Goal: Check status: Check status

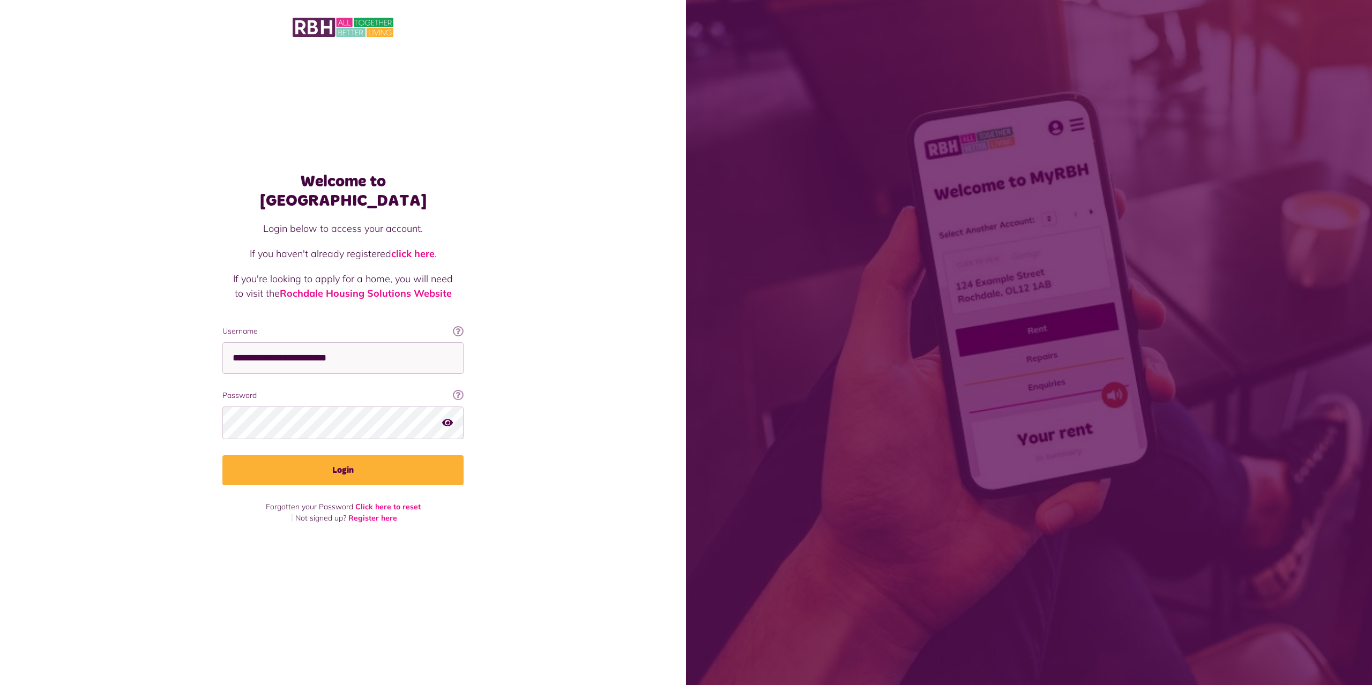
click at [409, 455] on button "Login" at bounding box center [342, 470] width 241 height 30
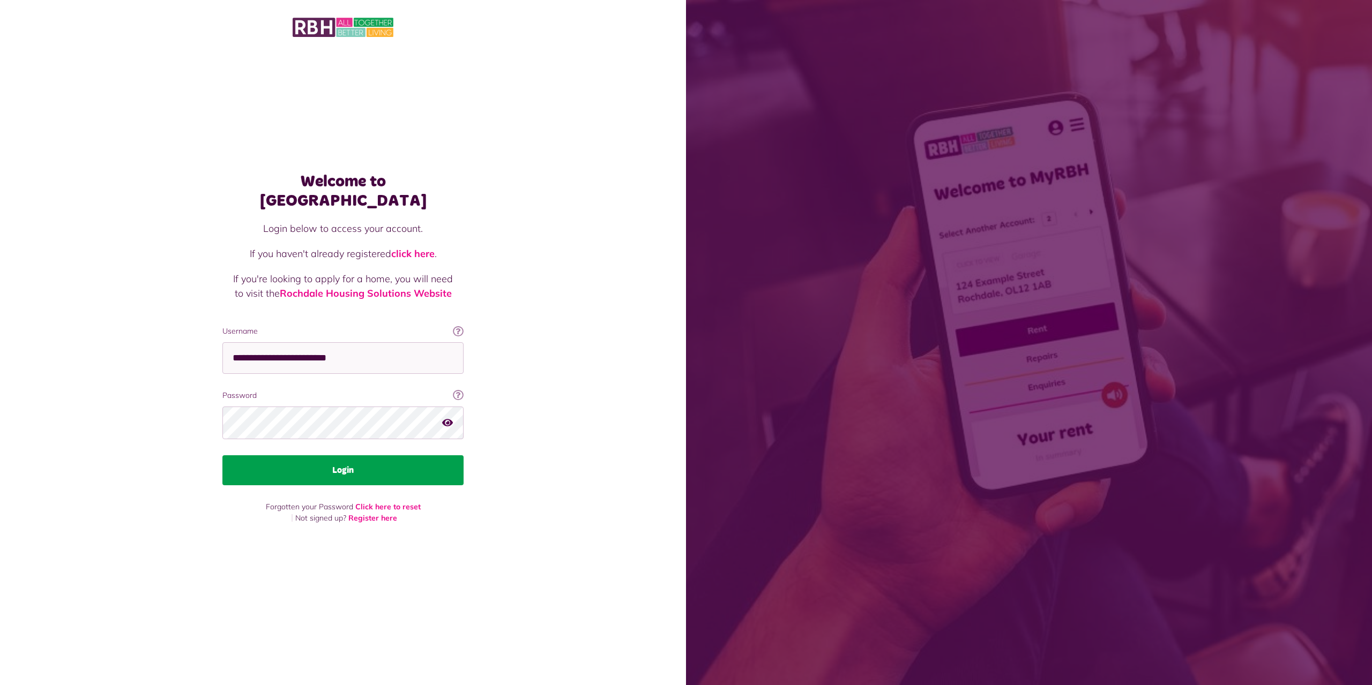
click at [351, 455] on button "Login" at bounding box center [342, 470] width 241 height 30
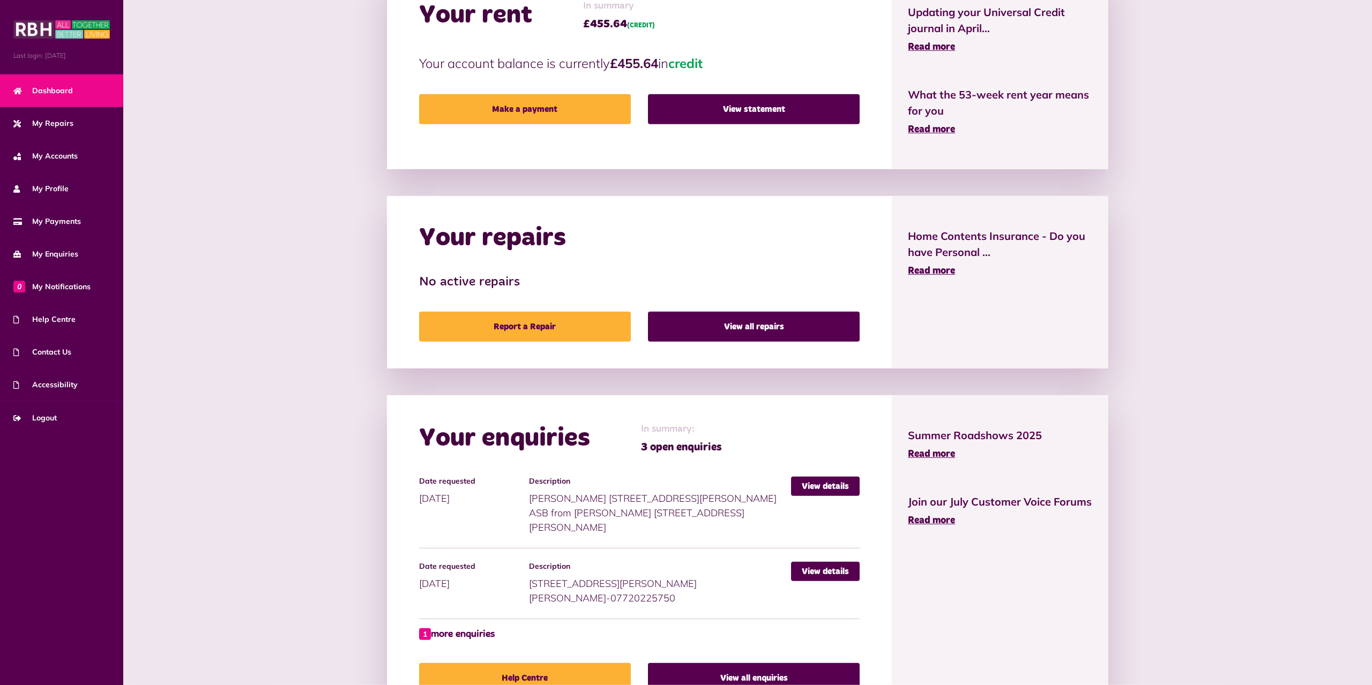
scroll to position [391, 0]
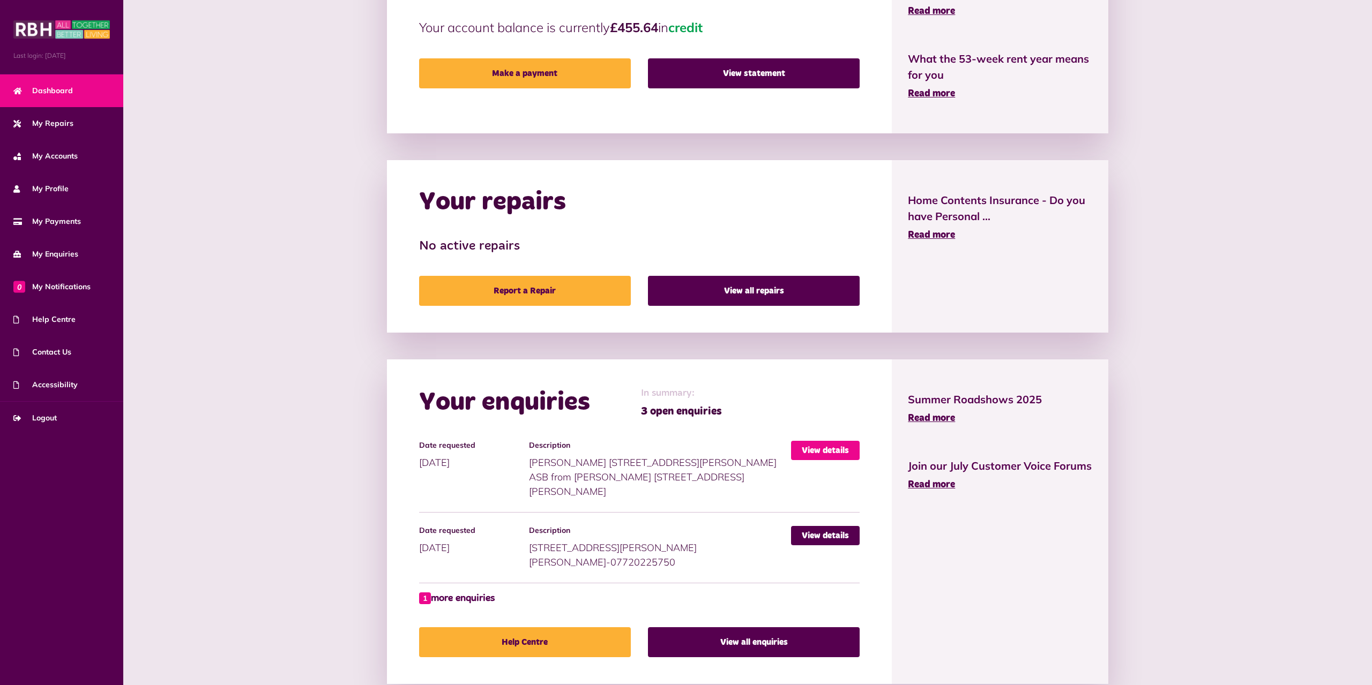
click at [804, 454] on link "View details" at bounding box center [825, 450] width 69 height 19
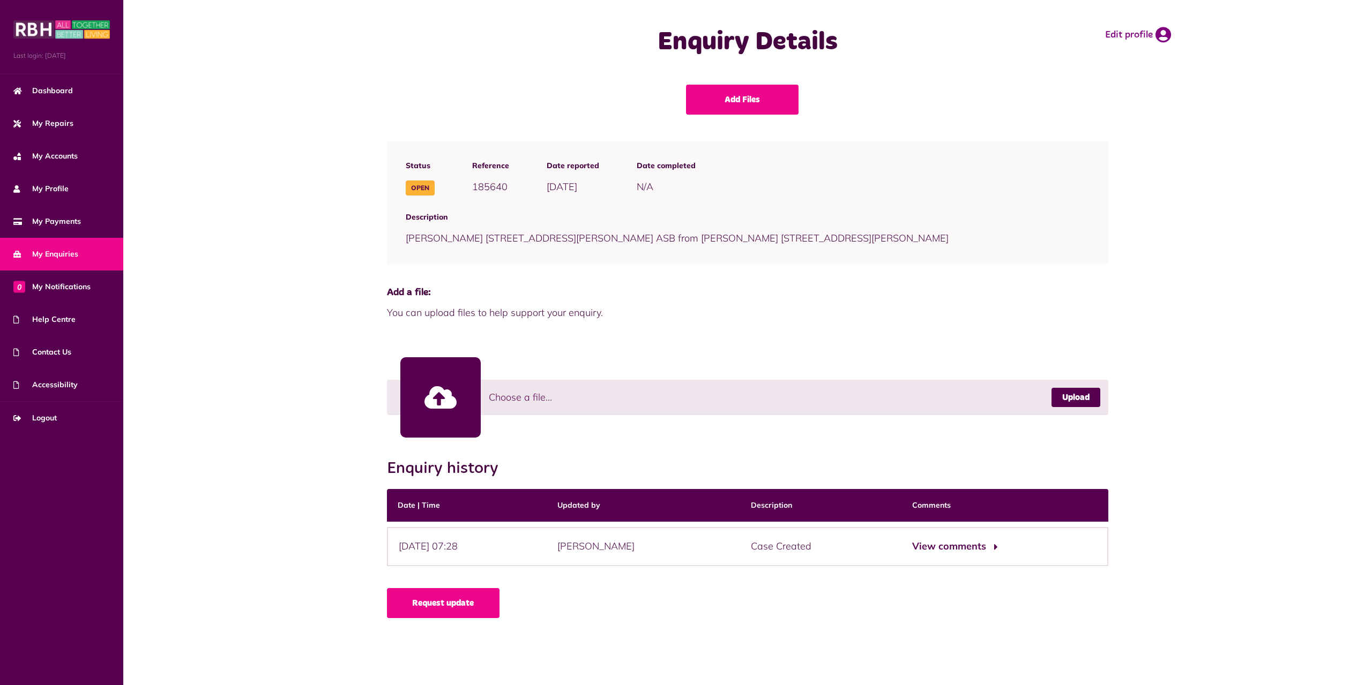
click at [962, 543] on button "View comments" at bounding box center [953, 547] width 83 height 16
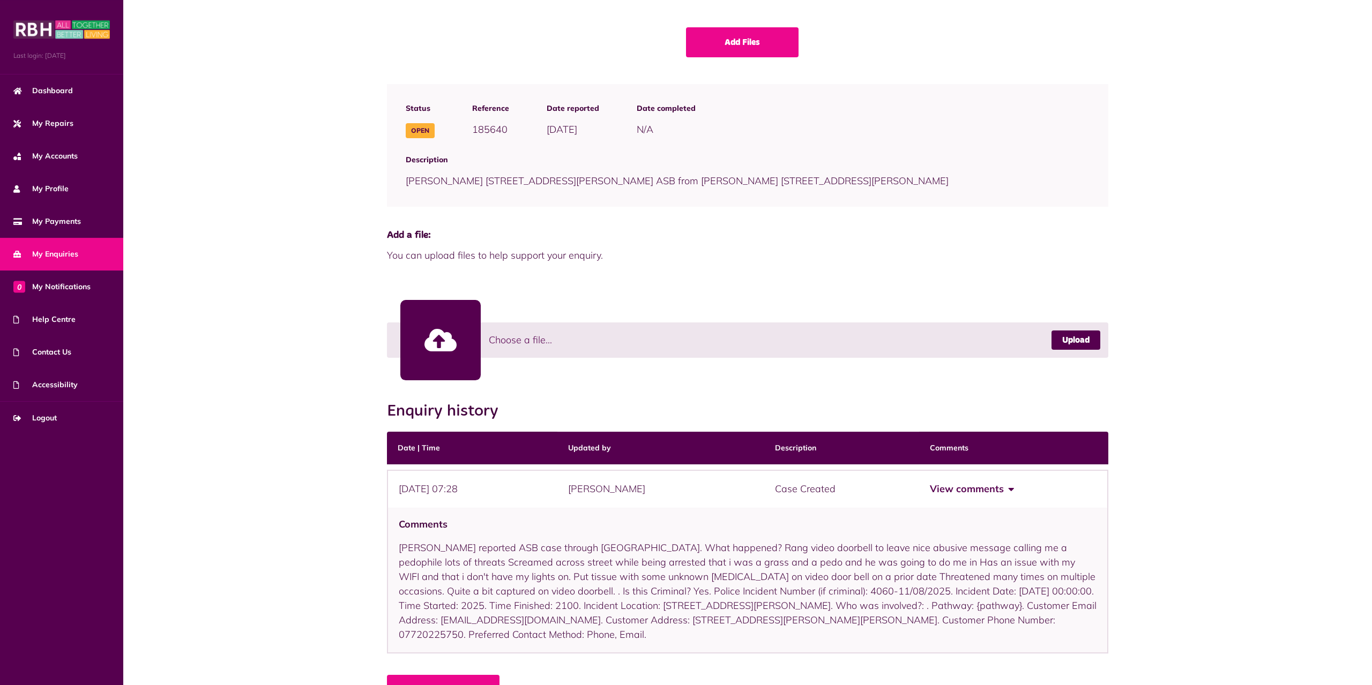
scroll to position [93, 0]
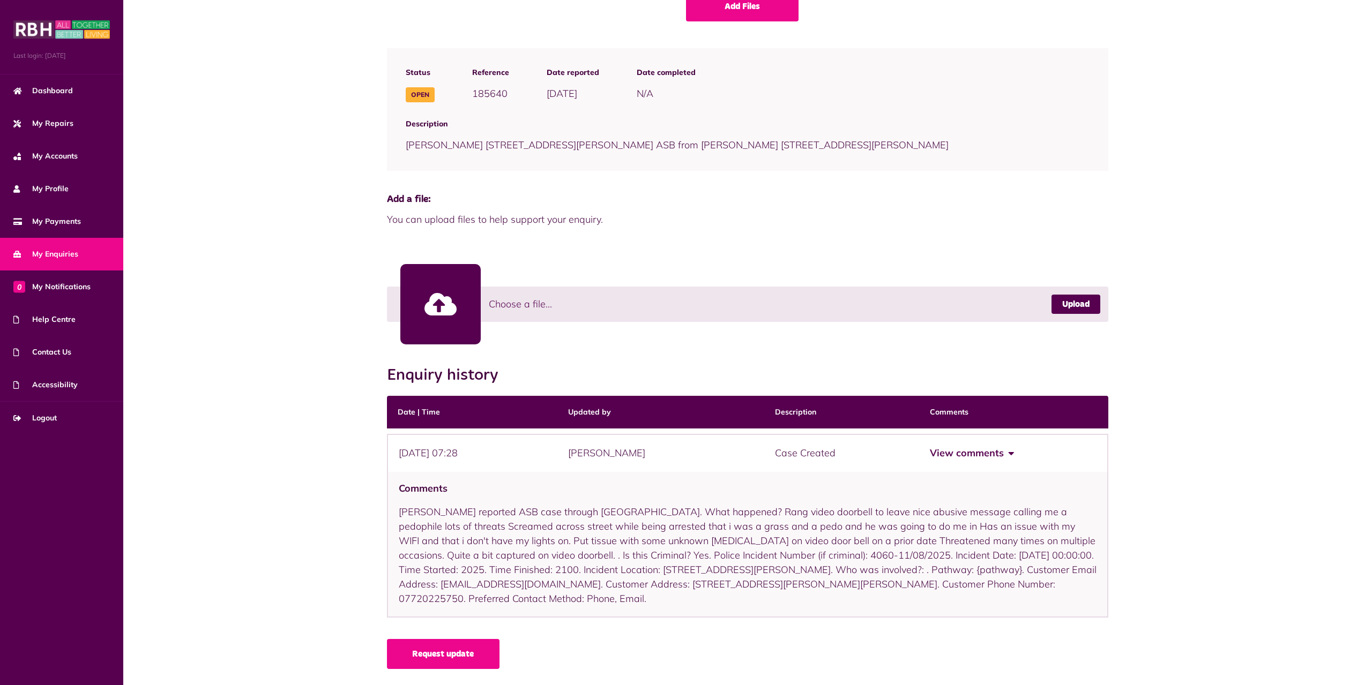
click at [1341, 631] on div "Add Files Status Open Reference 185640 Date reported 0.0" at bounding box center [747, 338] width 1249 height 694
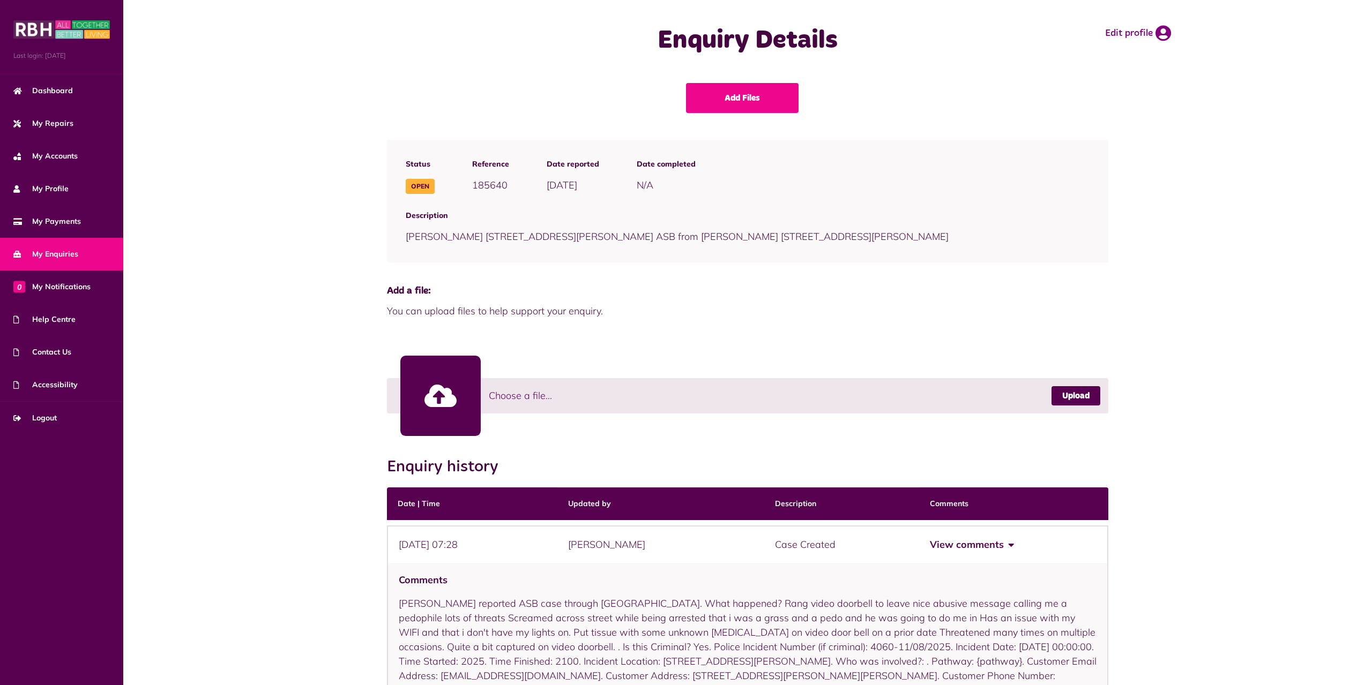
scroll to position [0, 0]
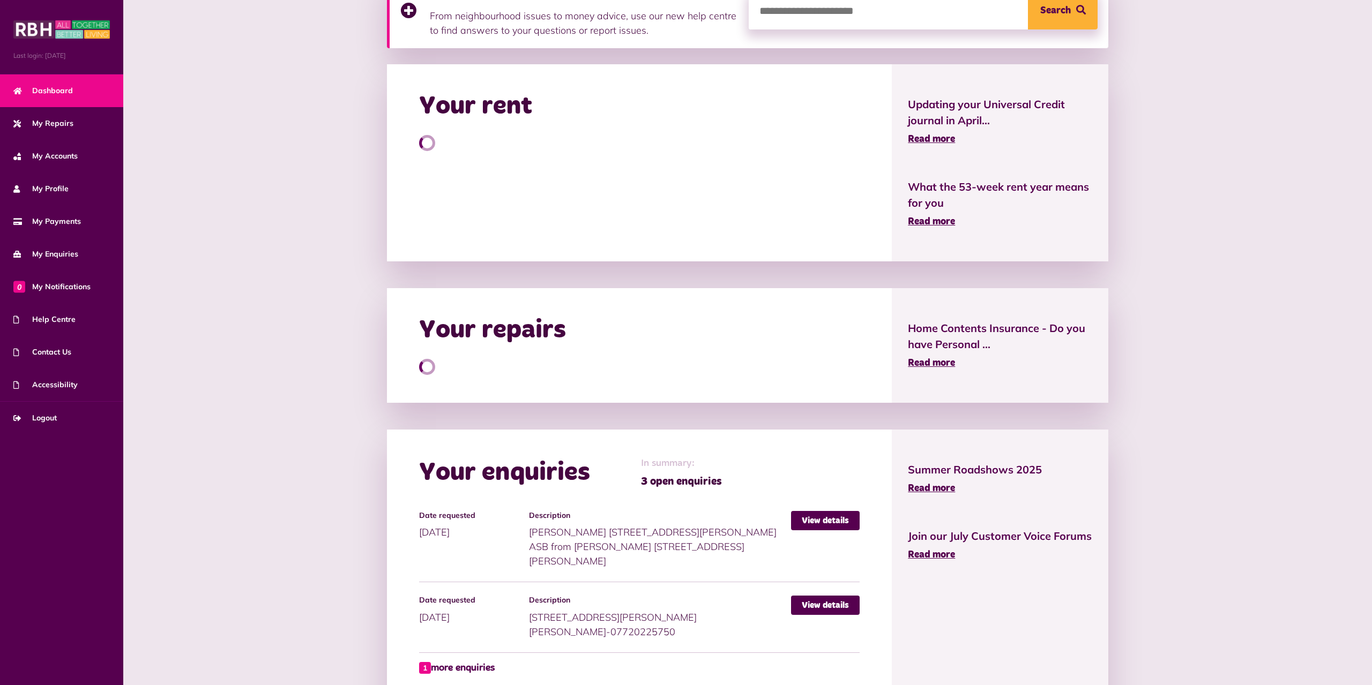
scroll to position [333, 0]
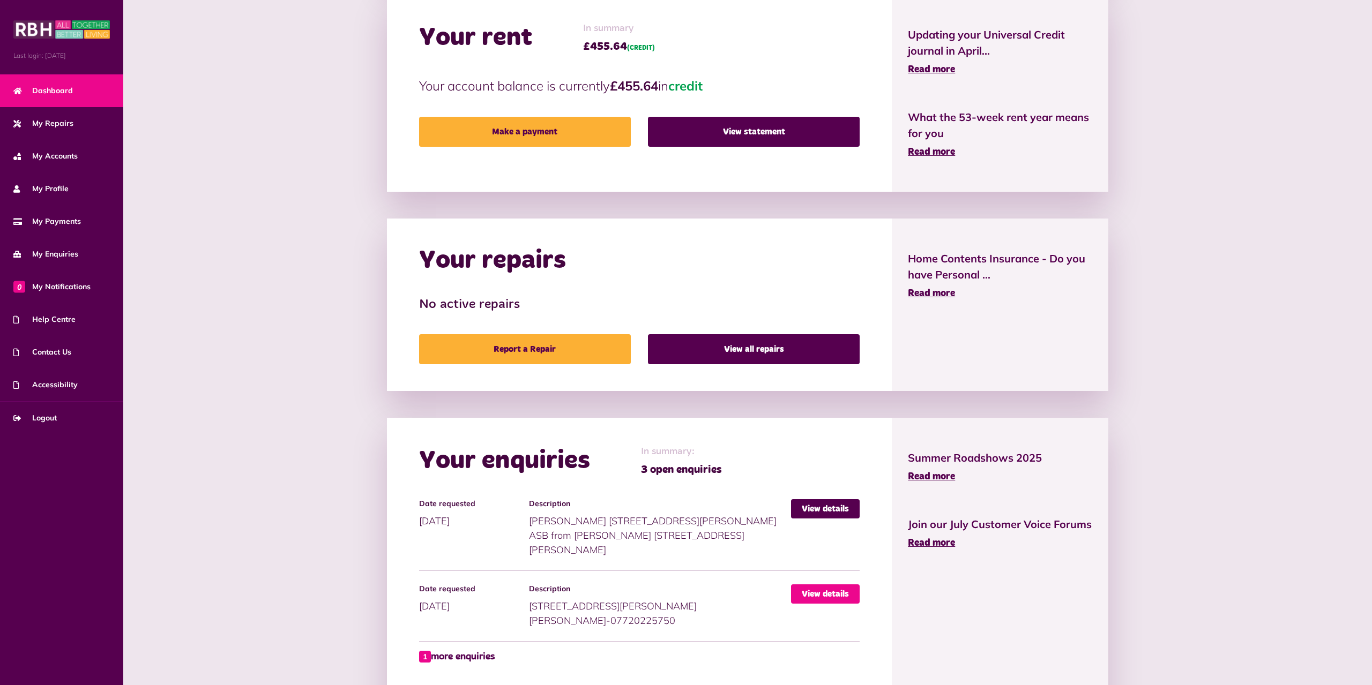
click at [837, 585] on link "View details" at bounding box center [825, 594] width 69 height 19
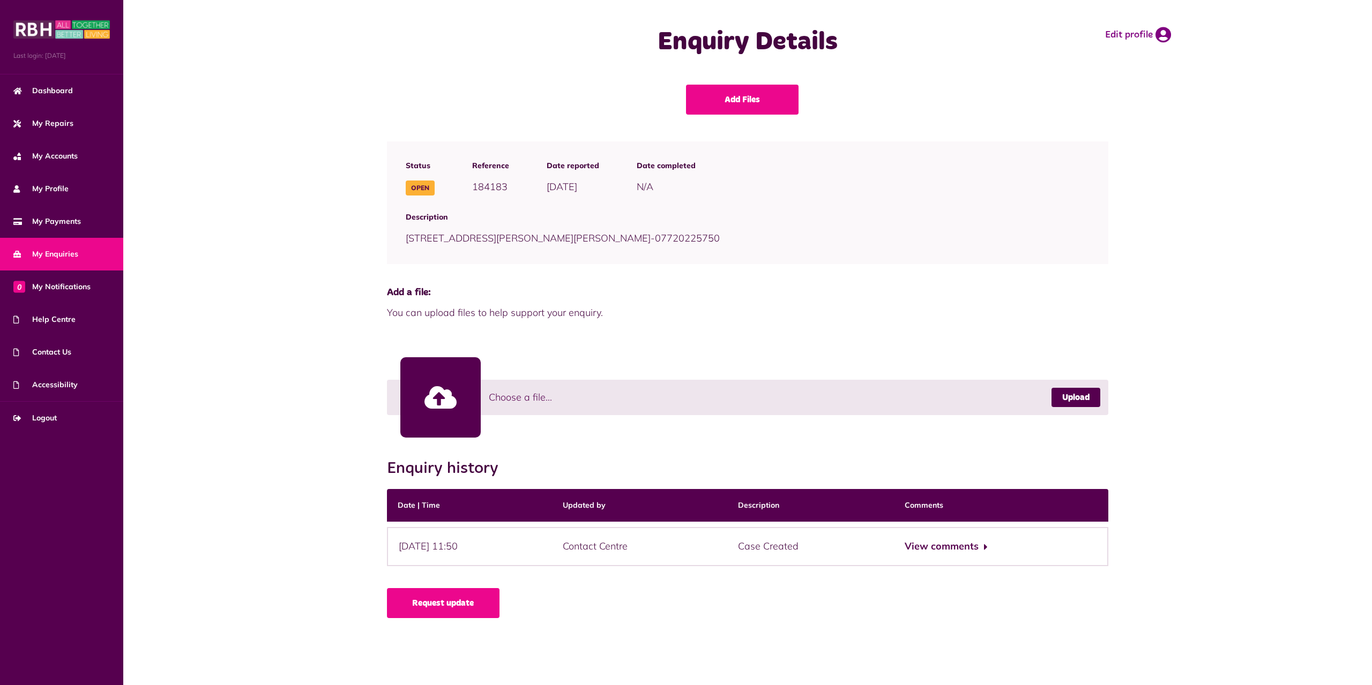
click at [979, 538] on div "View comments" at bounding box center [1001, 546] width 214 height 39
click at [988, 550] on button "View comments" at bounding box center [946, 547] width 83 height 16
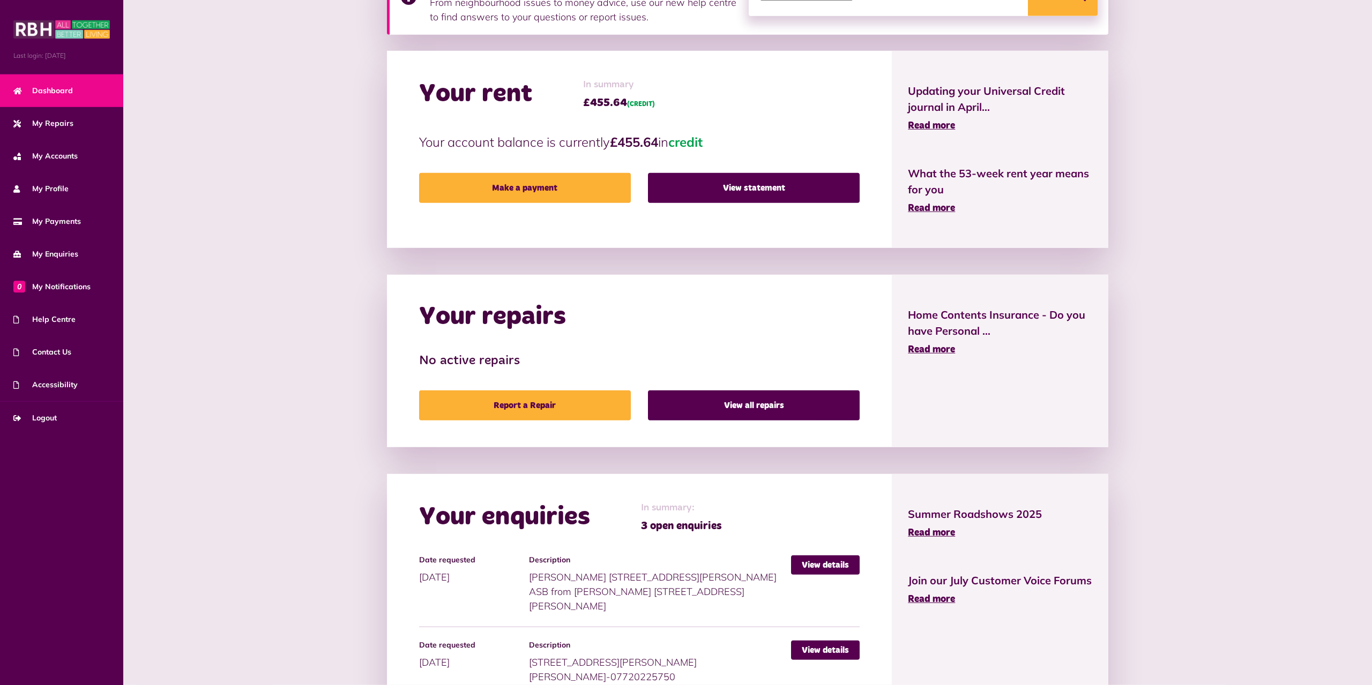
scroll to position [391, 0]
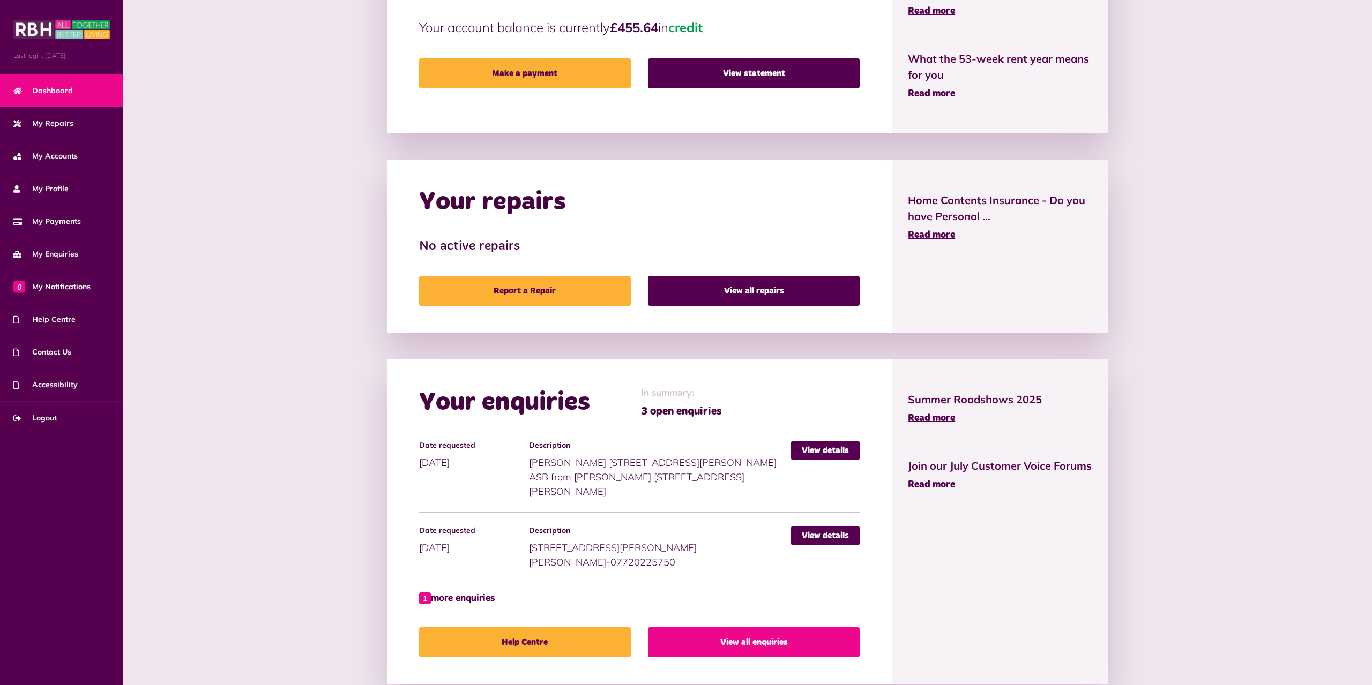
click at [738, 628] on link "View all enquiries" at bounding box center [754, 643] width 212 height 30
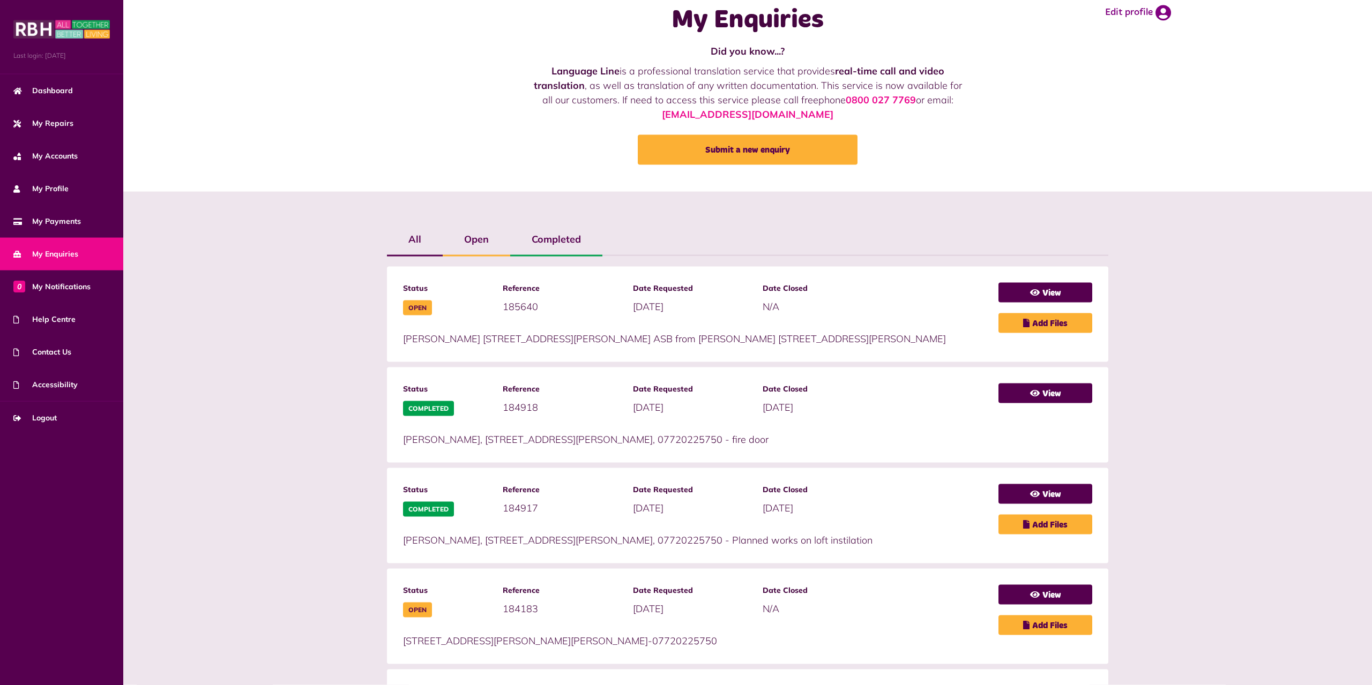
scroll to position [109, 0]
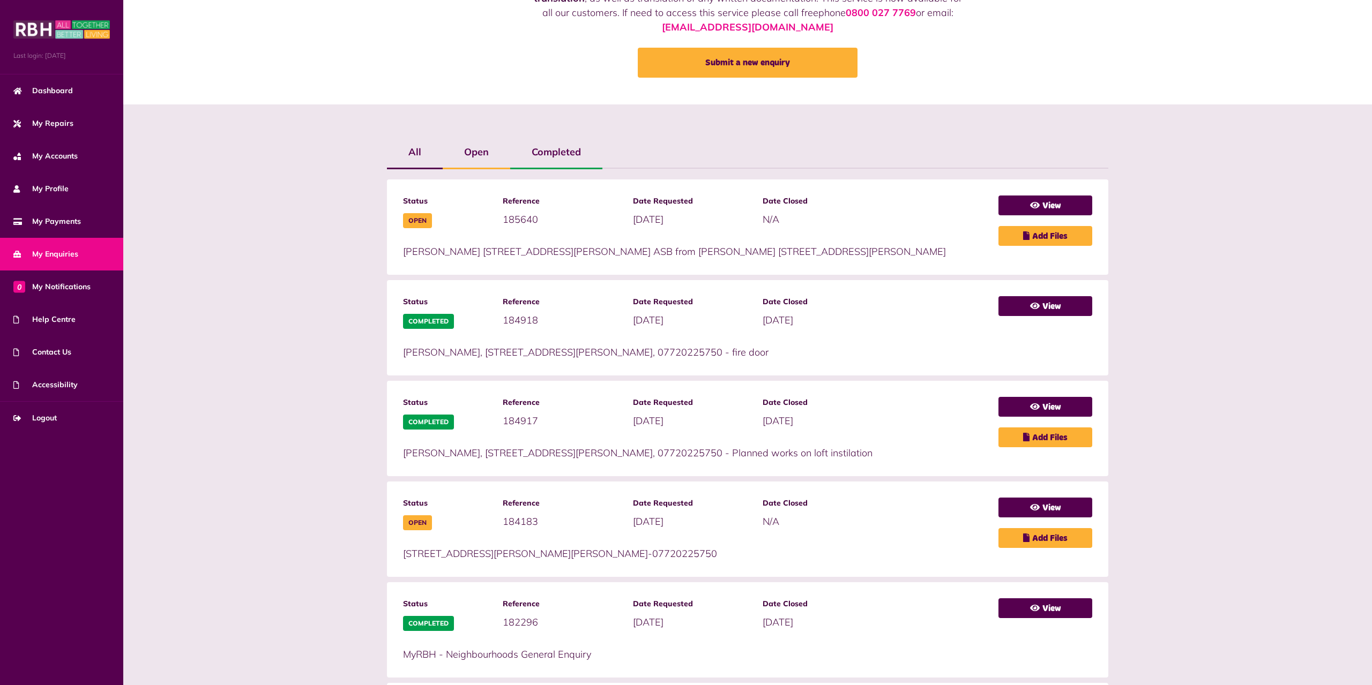
click at [401, 154] on label "All" at bounding box center [415, 152] width 56 height 31
click at [475, 143] on label "Open" at bounding box center [477, 152] width 68 height 31
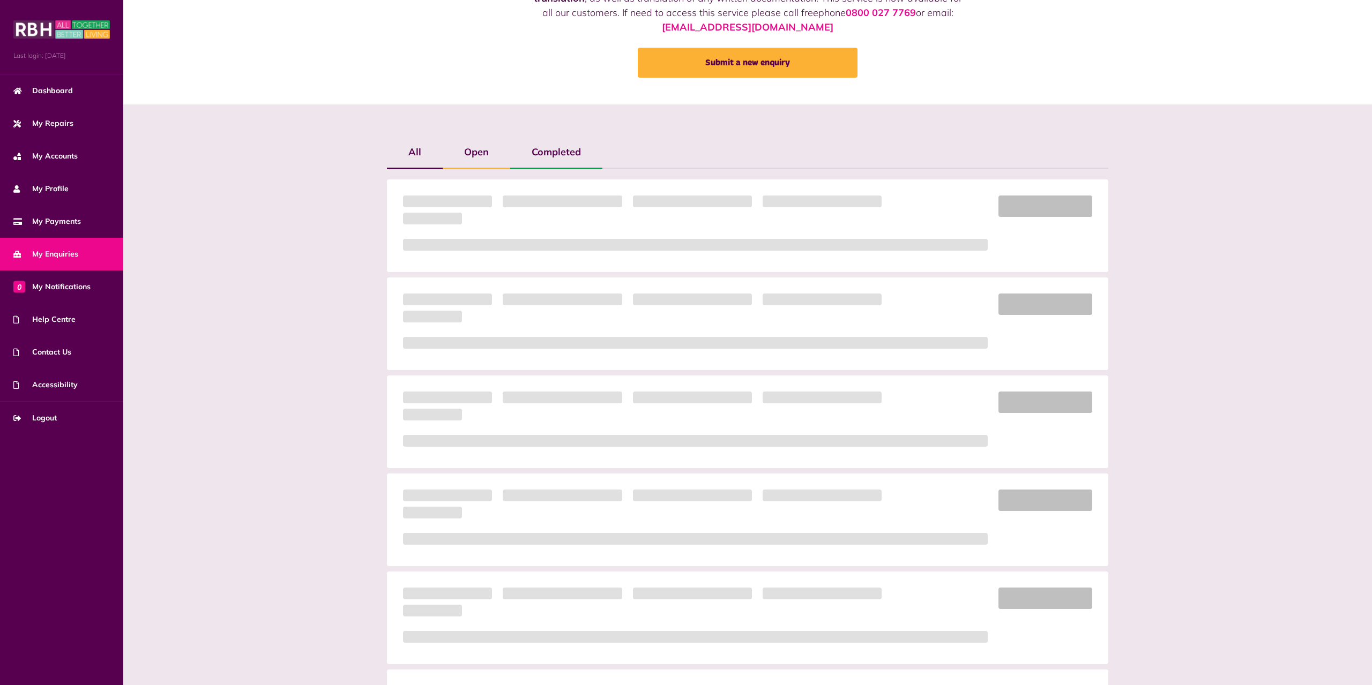
scroll to position [0, 0]
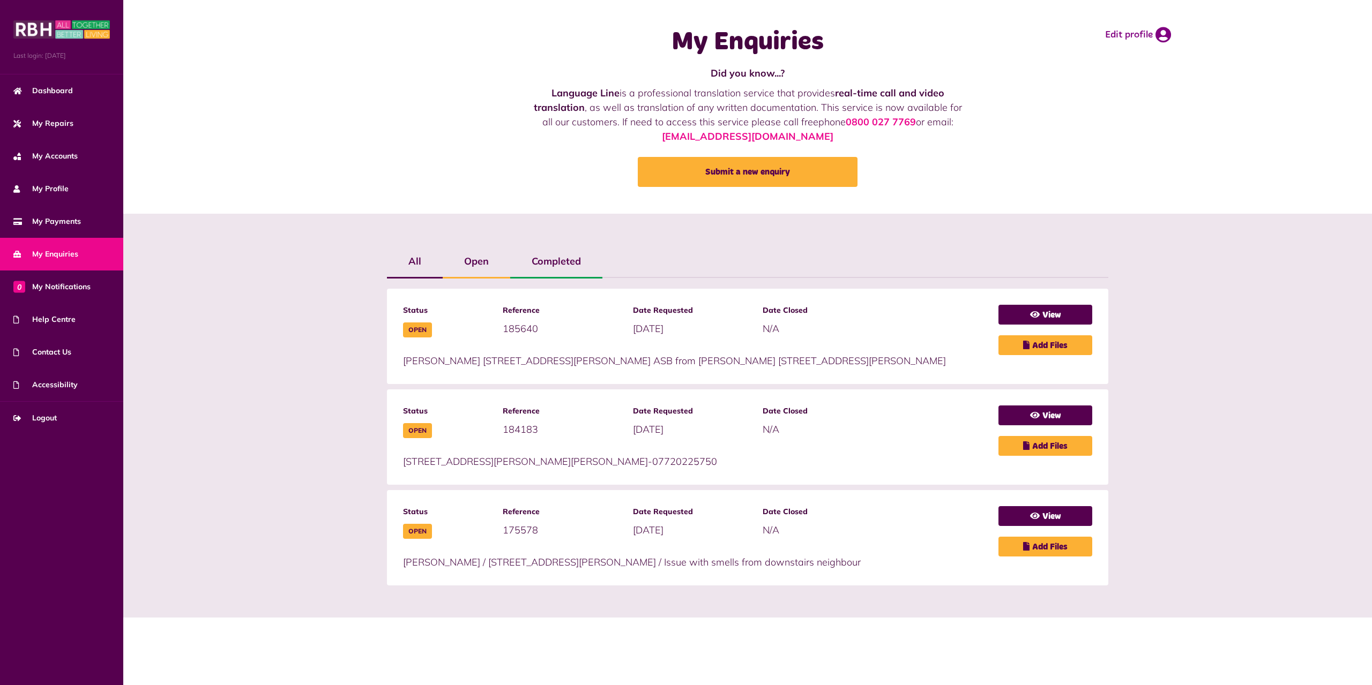
click at [524, 277] on label "Completed" at bounding box center [556, 261] width 92 height 31
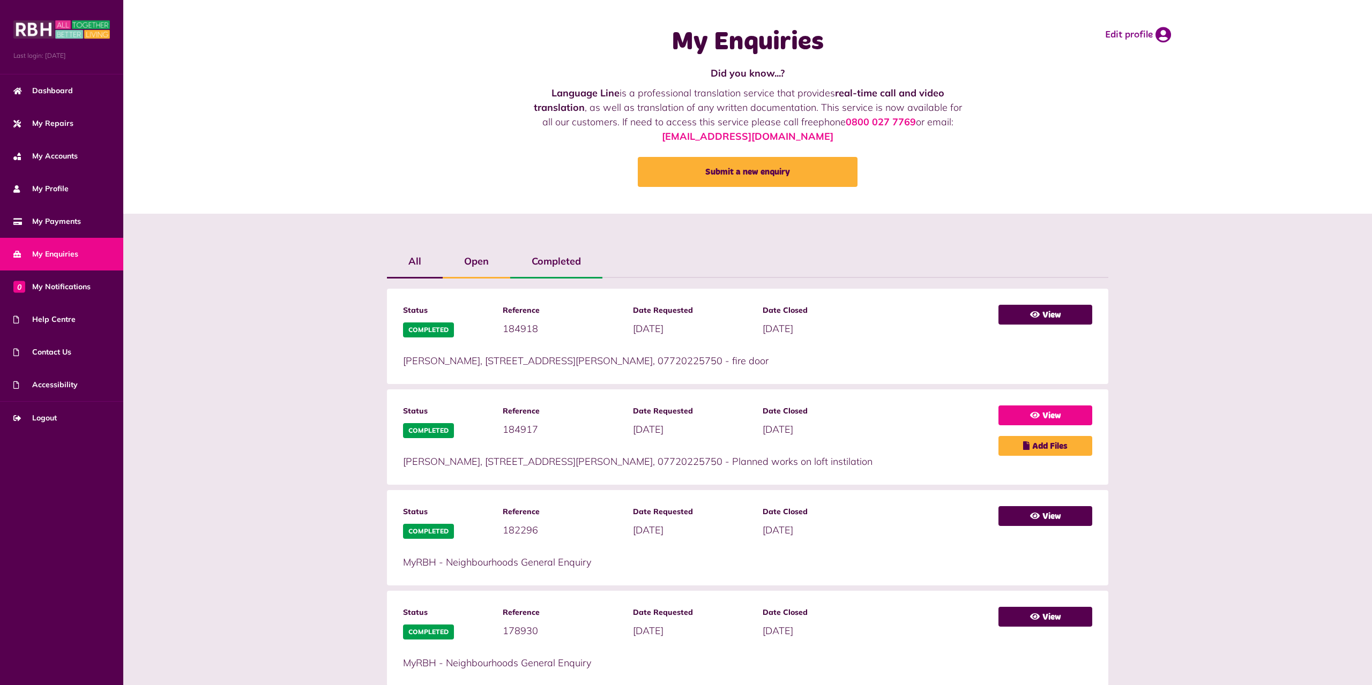
click at [1063, 409] on link "View" at bounding box center [1045, 416] width 94 height 20
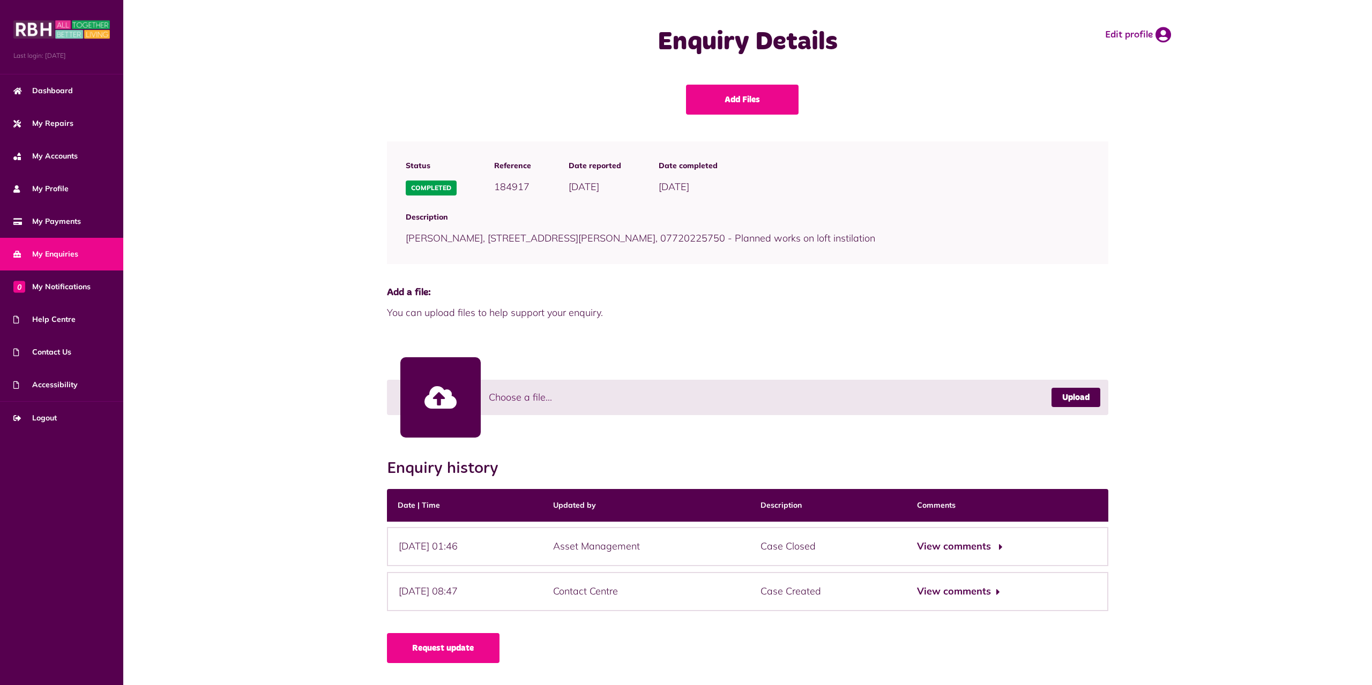
click at [973, 543] on button "View comments" at bounding box center [958, 547] width 83 height 16
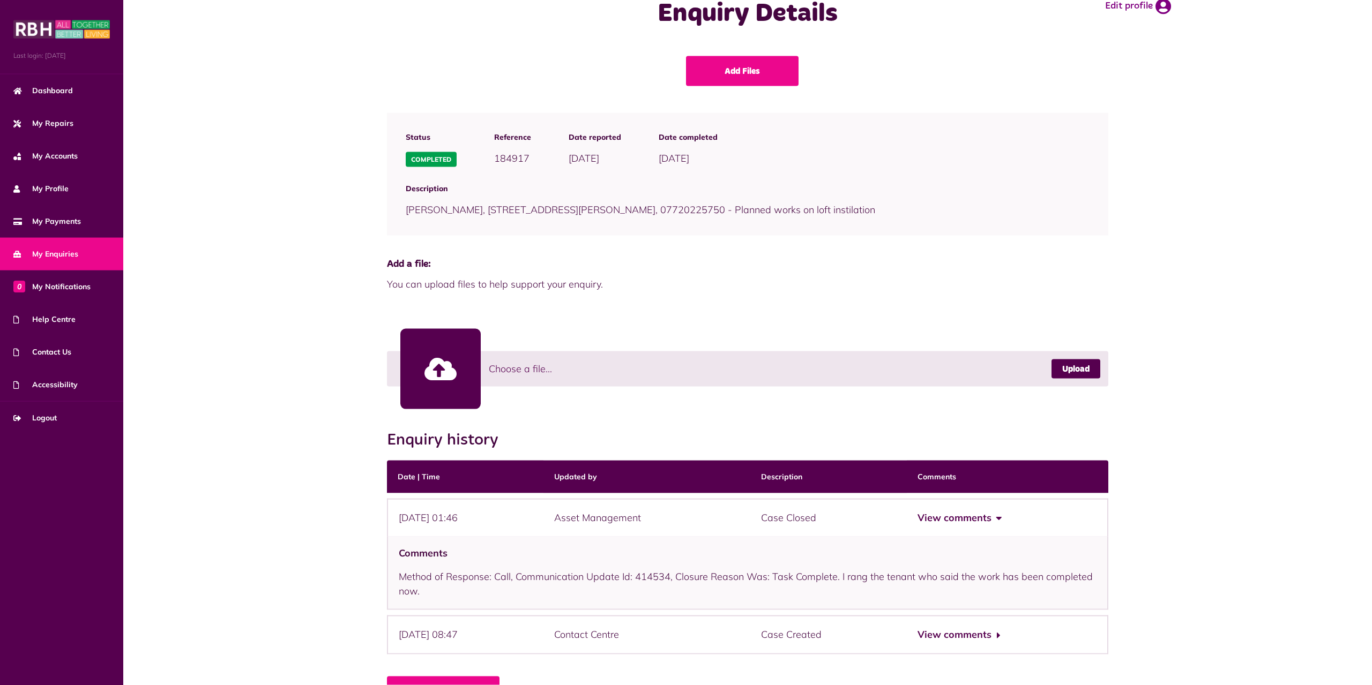
scroll to position [66, 0]
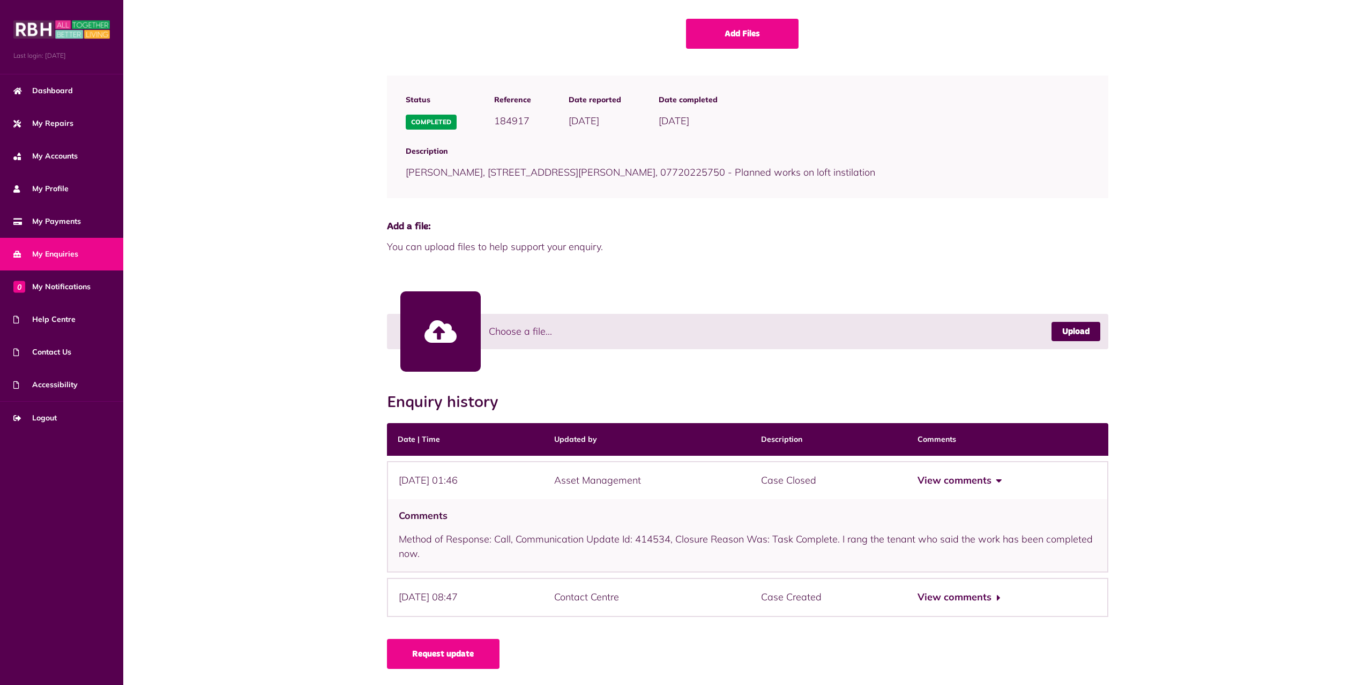
click at [1293, 543] on div "Add Files Status Completed Reference 184917 Date reported" at bounding box center [747, 352] width 1249 height 667
click at [994, 477] on button "View comments" at bounding box center [958, 481] width 83 height 16
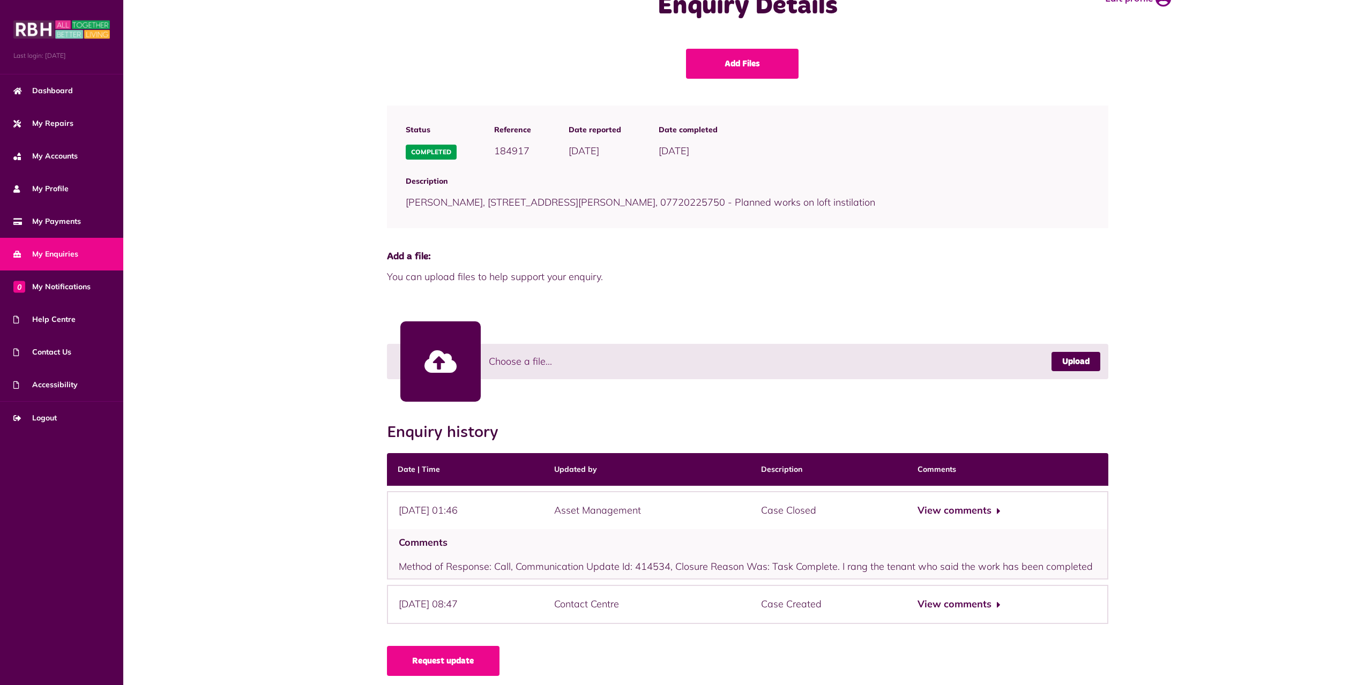
scroll to position [0, 0]
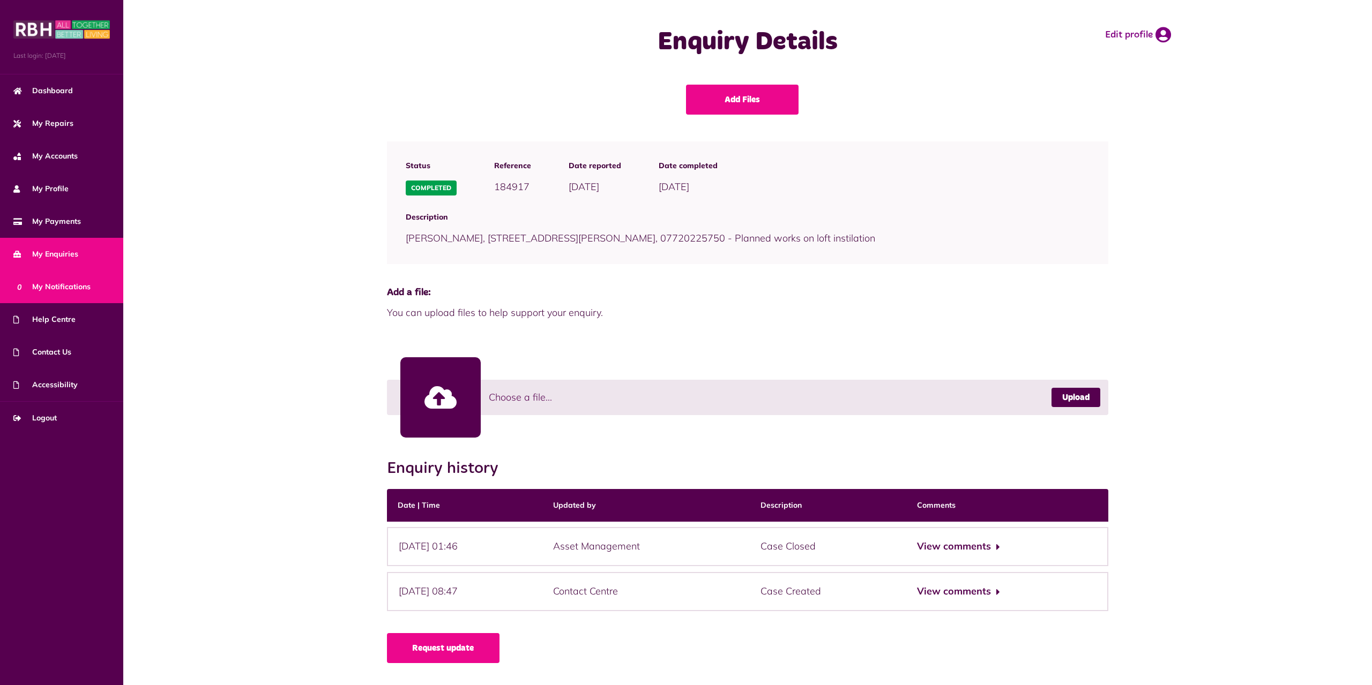
click at [69, 271] on link "0 My Notifications" at bounding box center [61, 287] width 123 height 33
click at [65, 292] on span "0 My Notifications" at bounding box center [51, 286] width 77 height 11
click at [63, 286] on span "0 My Notifications" at bounding box center [51, 286] width 77 height 11
click at [65, 230] on link "My Payments" at bounding box center [61, 221] width 123 height 33
click at [60, 100] on link "Dashboard" at bounding box center [61, 90] width 123 height 33
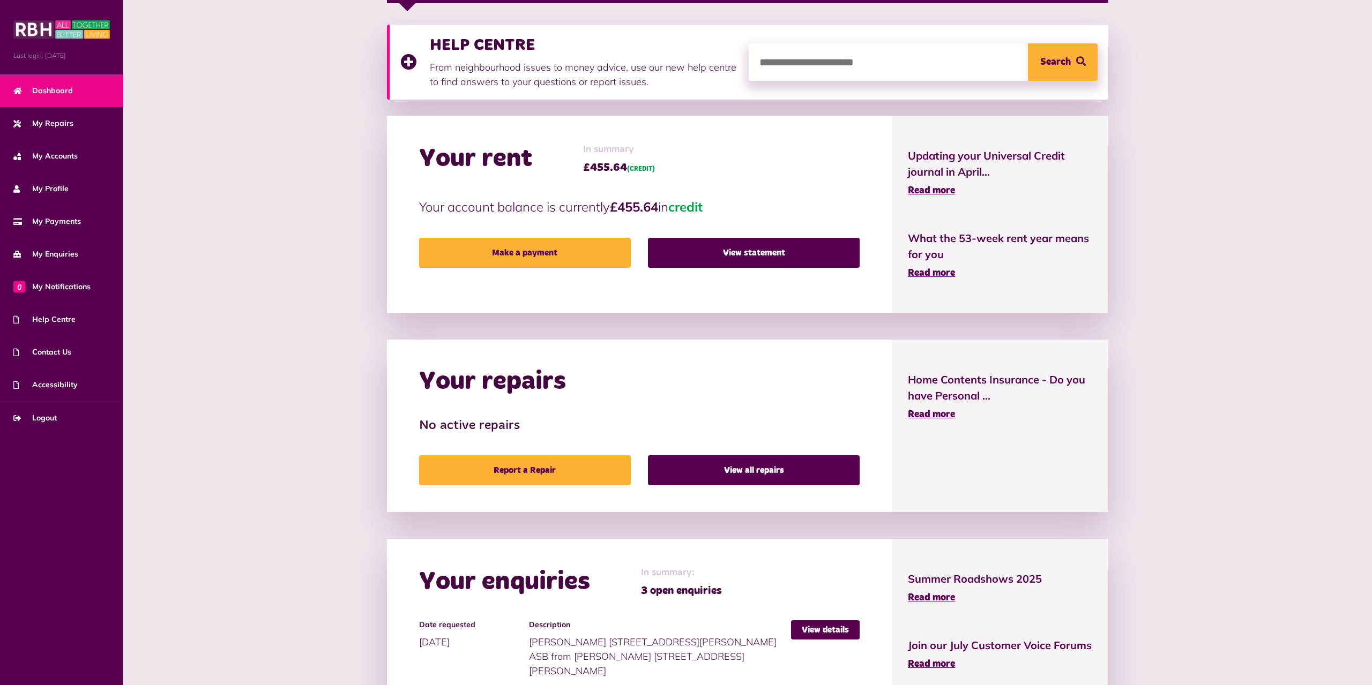
scroll to position [219, 0]
